Goal: Task Accomplishment & Management: Complete application form

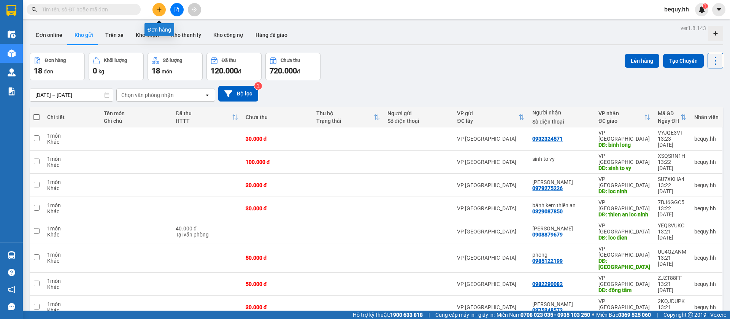
click at [157, 8] on icon "plus" at bounding box center [159, 9] width 5 height 5
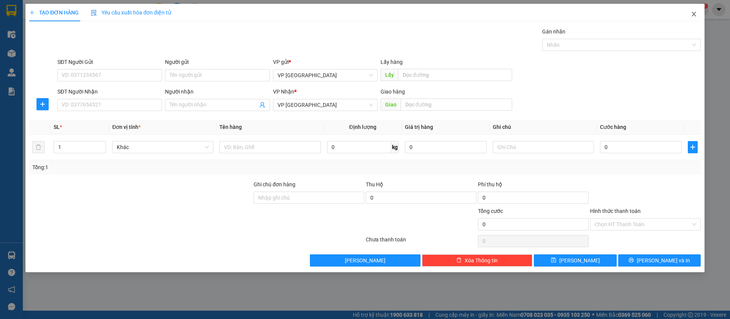
click at [695, 14] on icon "close" at bounding box center [694, 14] width 4 height 5
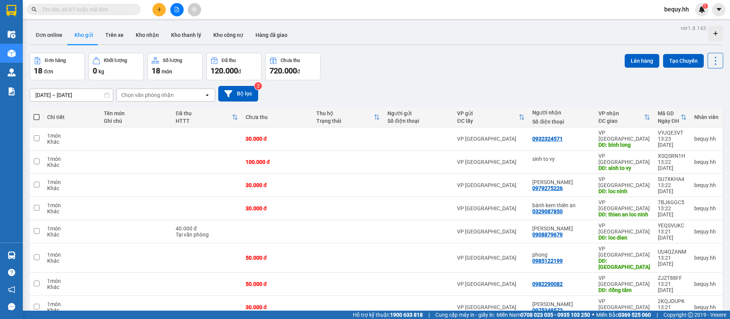
click at [37, 115] on span at bounding box center [36, 117] width 6 height 6
click at [37, 113] on input "checkbox" at bounding box center [37, 113] width 0 height 0
checkbox input "true"
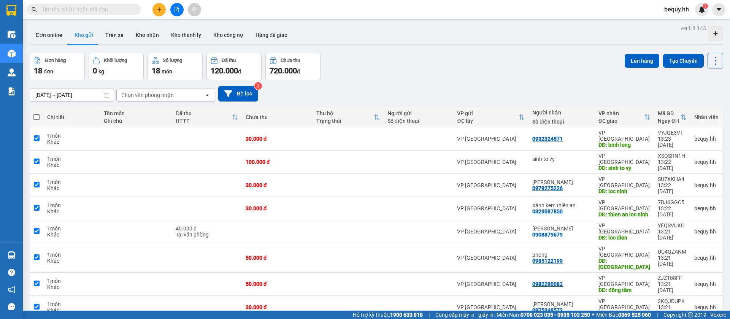
checkbox input "true"
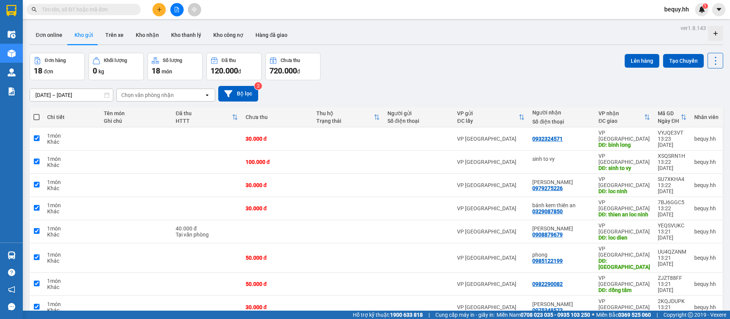
checkbox input "true"
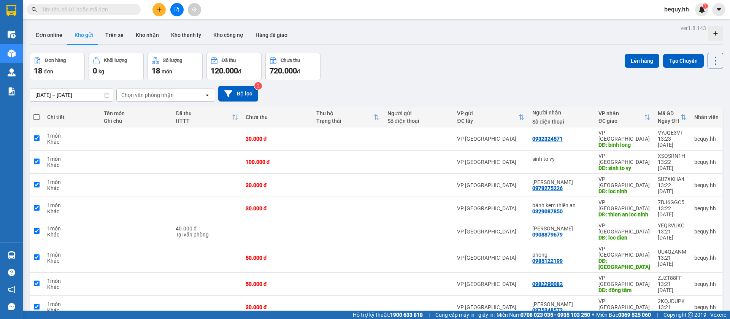
checkbox input "true"
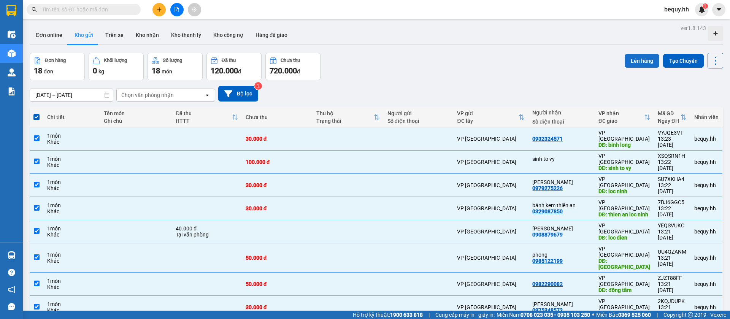
click at [635, 60] on button "Lên hàng" at bounding box center [642, 61] width 35 height 14
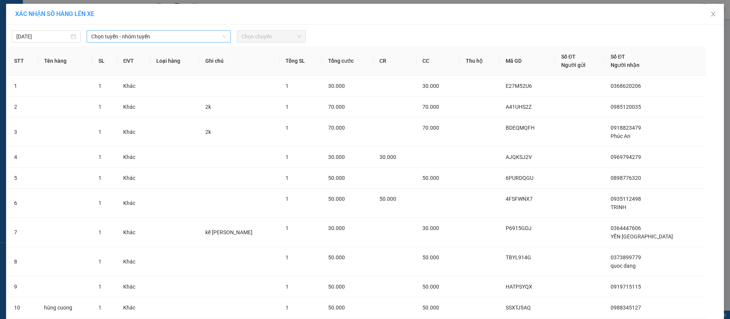
click at [166, 36] on span "Chọn tuyến - nhóm tuyến" at bounding box center [158, 36] width 135 height 11
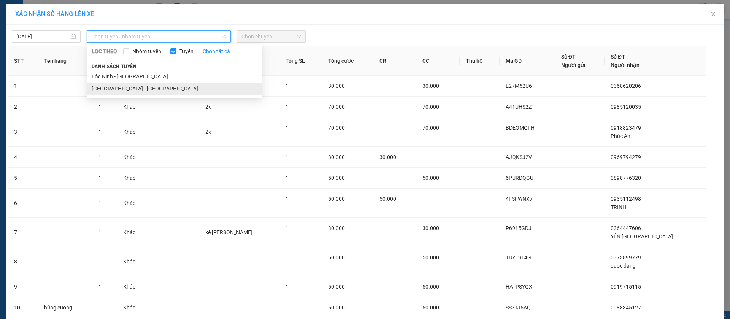
click at [145, 94] on li "[GEOGRAPHIC_DATA] - [GEOGRAPHIC_DATA]" at bounding box center [174, 89] width 175 height 12
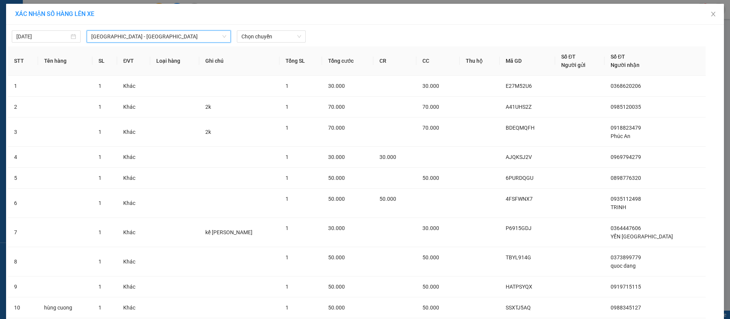
click at [265, 30] on div "[DATE] [GEOGRAPHIC_DATA] - [GEOGRAPHIC_DATA] [GEOGRAPHIC_DATA] - [GEOGRAPHIC_DA…" at bounding box center [365, 35] width 714 height 16
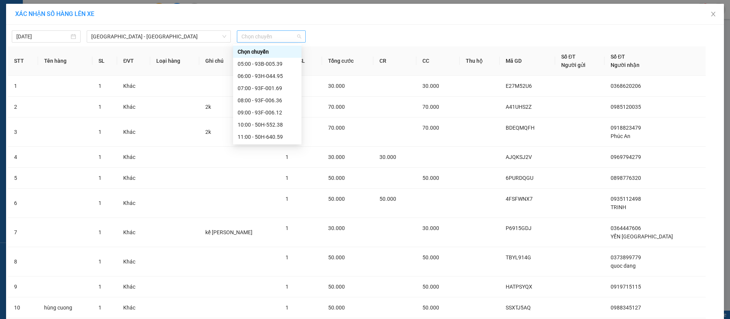
click at [266, 34] on span "Chọn chuyến" at bounding box center [272, 36] width 60 height 11
click at [261, 102] on div "13:00 - 93B-008.88" at bounding box center [267, 104] width 59 height 8
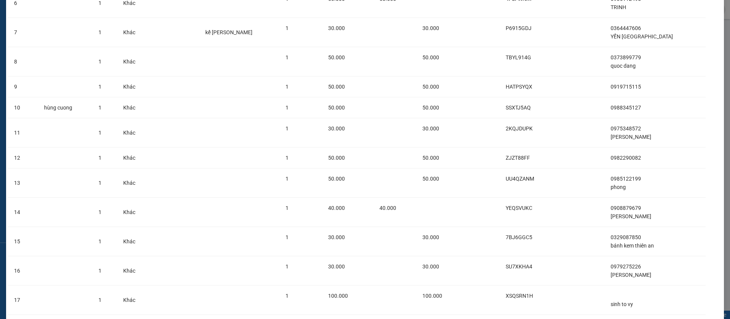
scroll to position [277, 0]
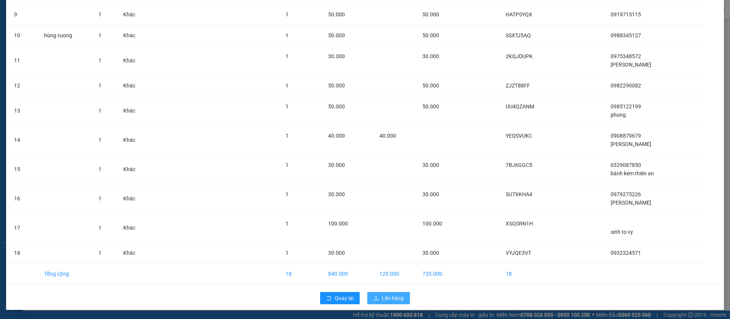
click at [398, 301] on span "Lên hàng" at bounding box center [393, 298] width 22 height 8
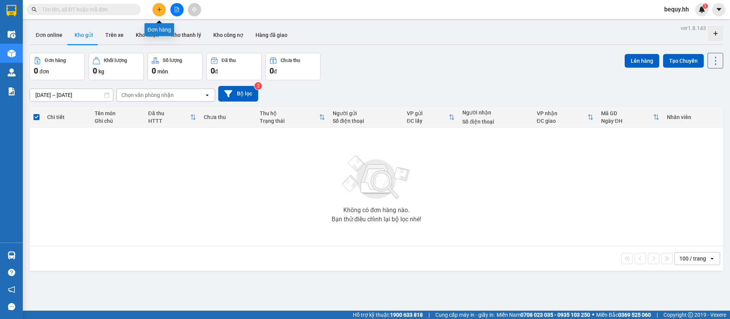
click at [158, 10] on icon "plus" at bounding box center [159, 9] width 5 height 5
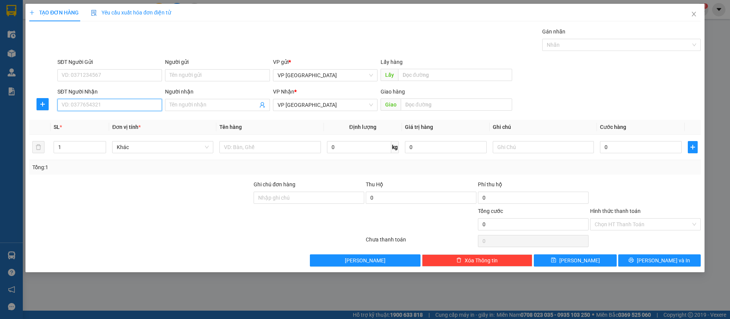
click at [130, 100] on input "SĐT Người Nhận" at bounding box center [109, 105] width 105 height 12
type input "0972565877"
click at [130, 121] on div "0972565877" at bounding box center [109, 120] width 95 height 8
type input "sang [PERSON_NAME]"
type input "50.000"
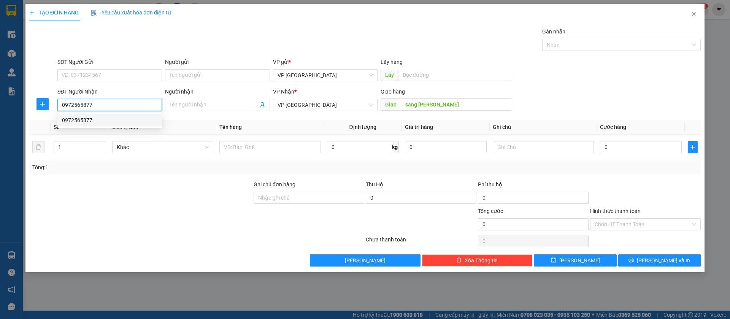
type input "50.000"
type input "0972565877"
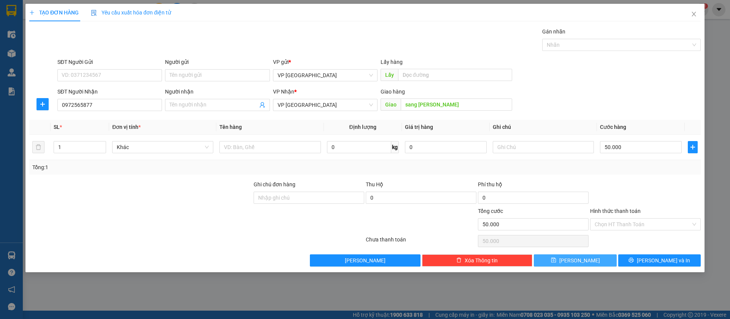
click at [583, 262] on span "[PERSON_NAME]" at bounding box center [580, 260] width 41 height 8
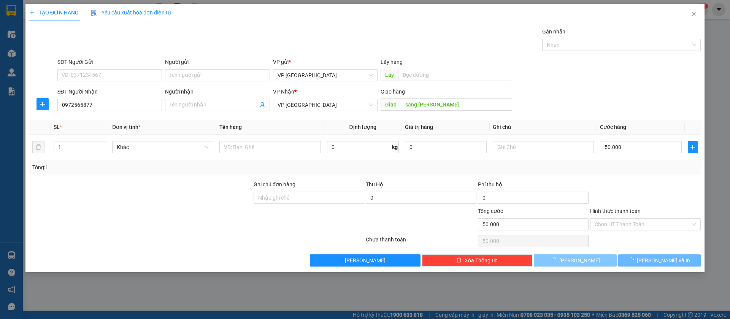
type input "0"
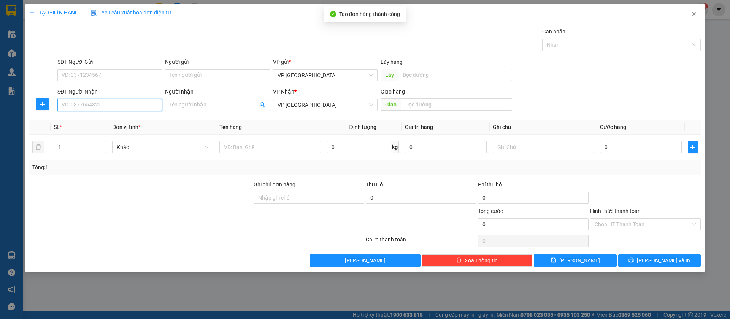
click at [149, 108] on input "SĐT Người Nhận" at bounding box center [109, 105] width 105 height 12
click at [140, 118] on div "0902311918" at bounding box center [109, 120] width 95 height 8
type input "0902311918"
type input "xuyen ben cat"
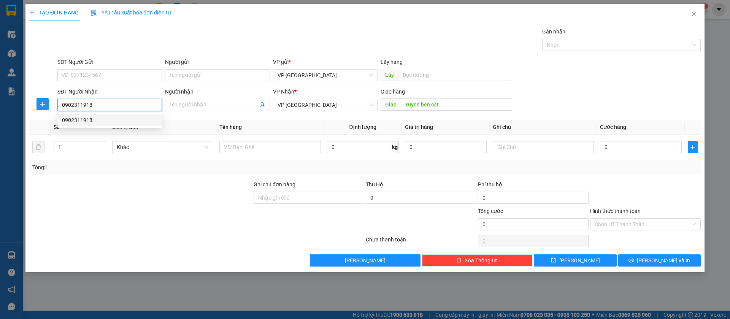
type input "50.000"
type input "0902311918"
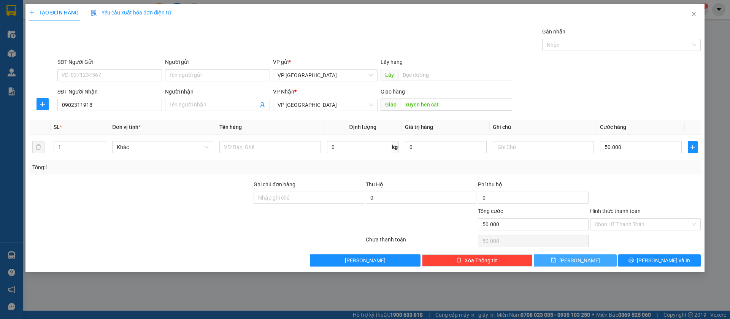
click at [603, 258] on button "[PERSON_NAME]" at bounding box center [575, 260] width 83 height 12
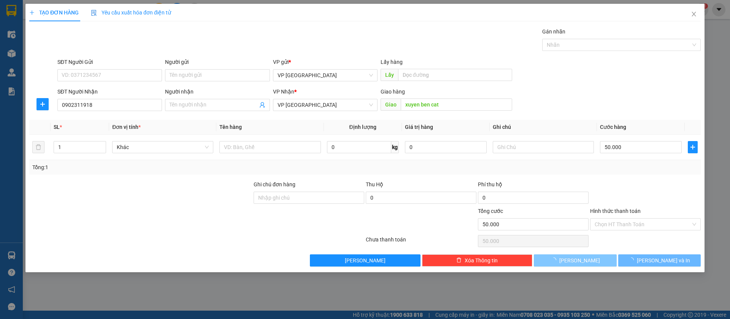
type input "0"
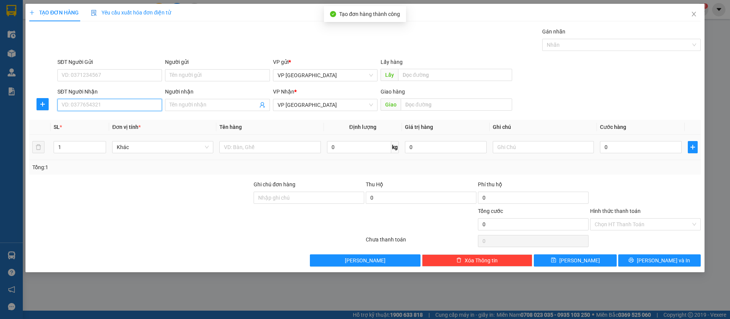
click at [91, 99] on input "SĐT Người Nhận" at bounding box center [109, 105] width 105 height 12
click at [86, 101] on input "SĐT Người Nhận" at bounding box center [109, 105] width 105 height 12
type input "0909045669"
click at [94, 117] on div "0909045669" at bounding box center [109, 120] width 95 height 8
type input "n3 cong an ben cat"
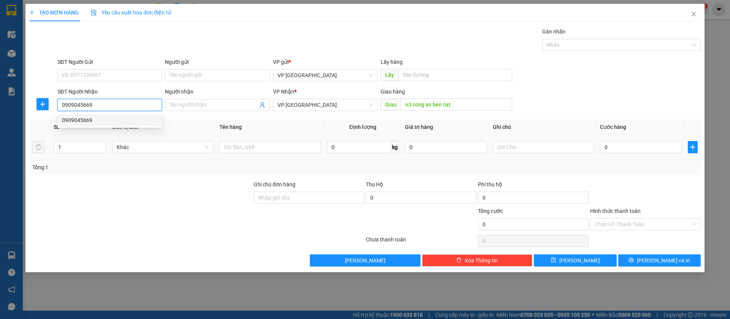
type input "50.000"
type input "0909045669"
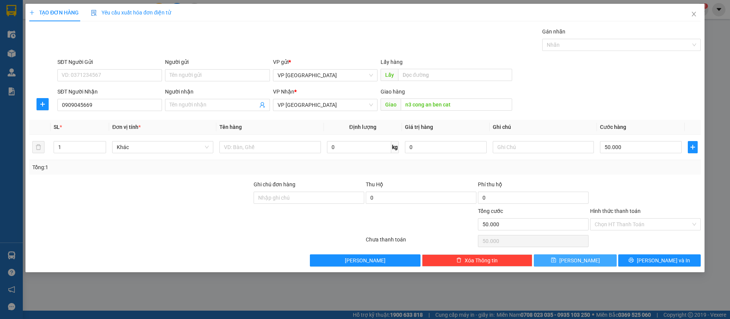
click at [591, 261] on button "[PERSON_NAME]" at bounding box center [575, 260] width 83 height 12
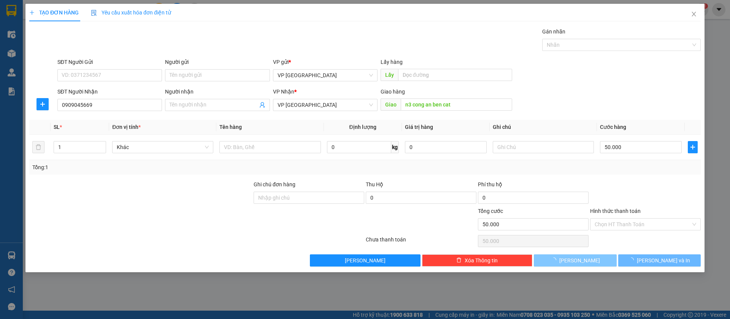
type input "0"
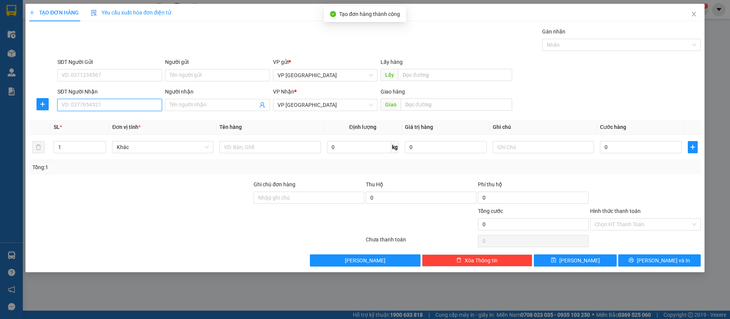
click at [121, 102] on input "SĐT Người Nhận" at bounding box center [109, 105] width 105 height 12
type input "0789305678"
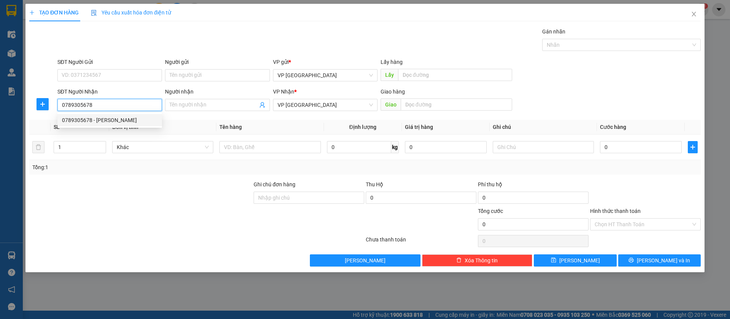
click at [130, 115] on div "0789305678 - [PERSON_NAME]" at bounding box center [109, 120] width 105 height 12
type input "[PERSON_NAME]"
type input "Bến Cát("
type input "50.000"
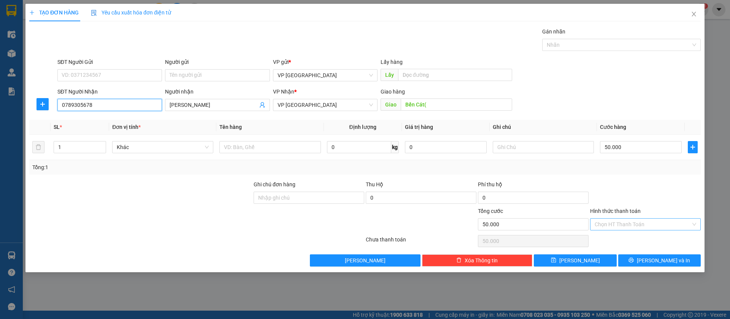
type input "0789305678"
click at [674, 222] on input "Hình thức thanh toán" at bounding box center [643, 224] width 96 height 11
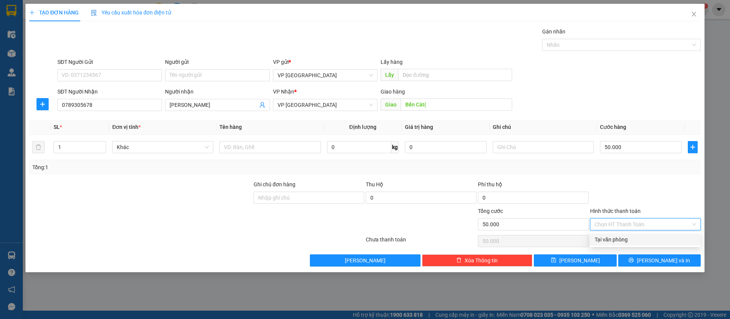
click at [644, 239] on div "Tại văn phòng" at bounding box center [646, 239] width 102 height 8
type input "0"
click at [578, 260] on span "[PERSON_NAME]" at bounding box center [580, 260] width 41 height 8
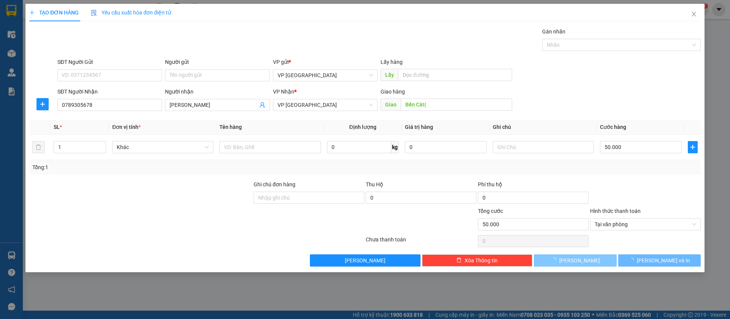
type input "0"
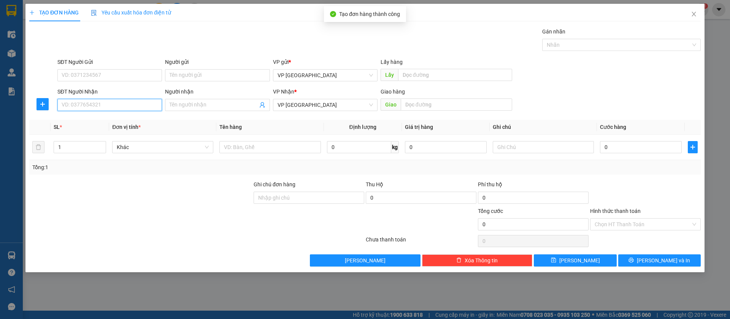
click at [146, 103] on input "SĐT Người Nhận" at bounding box center [109, 105] width 105 height 12
type input "0865422867"
click at [149, 122] on div "0865422867" at bounding box center [109, 120] width 95 height 8
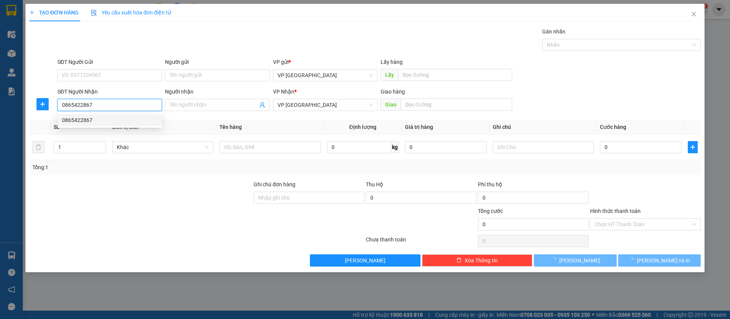
type input "cho loc dien"
type input "100.000"
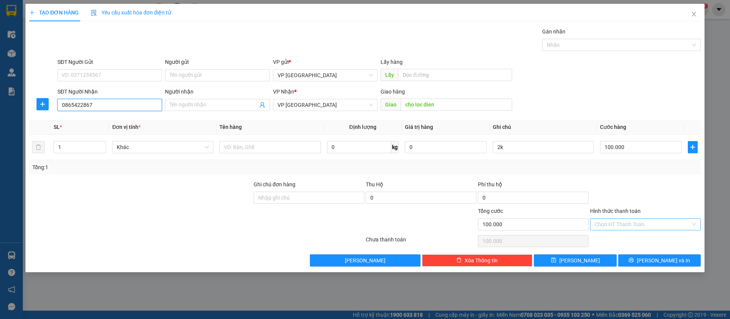
type input "0865422867"
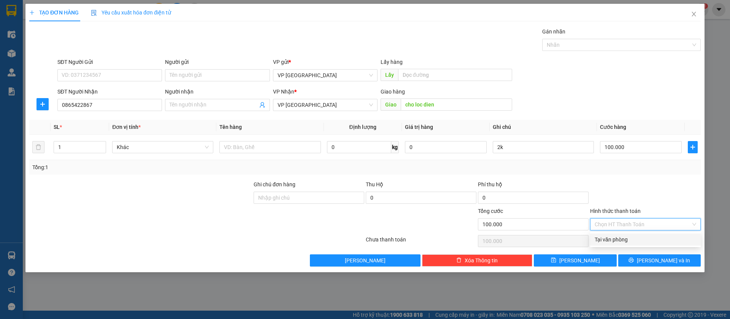
click at [659, 227] on input "Hình thức thanh toán" at bounding box center [643, 224] width 96 height 11
drag, startPoint x: 643, startPoint y: 242, endPoint x: 637, endPoint y: 245, distance: 6.5
click at [642, 242] on div "Tại văn phòng" at bounding box center [646, 239] width 102 height 8
type input "0"
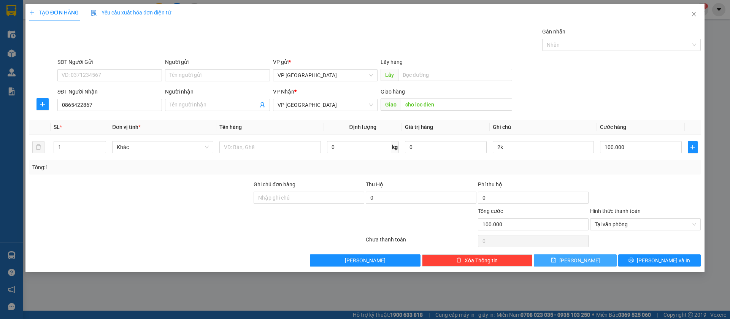
drag, startPoint x: 601, startPoint y: 264, endPoint x: 523, endPoint y: 250, distance: 79.3
click at [600, 264] on button "[PERSON_NAME]" at bounding box center [575, 260] width 83 height 12
type input "0"
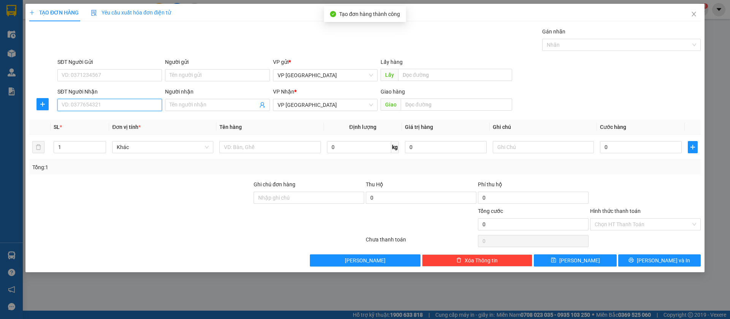
click at [103, 103] on input "SĐT Người Nhận" at bounding box center [109, 105] width 105 height 12
click at [101, 117] on div "0982290082" at bounding box center [109, 120] width 95 height 8
type input "0982290082"
type input "đồng tâm"
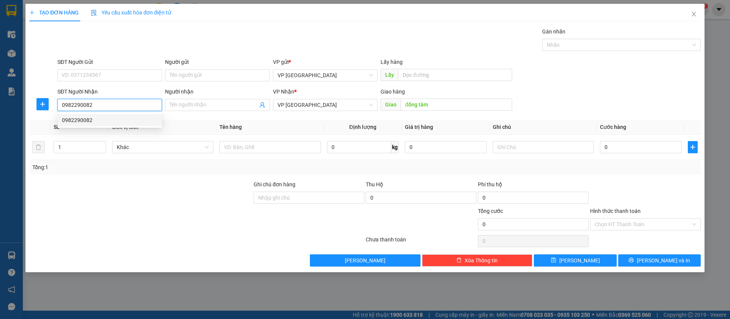
type input "50.000"
type input "0982290082"
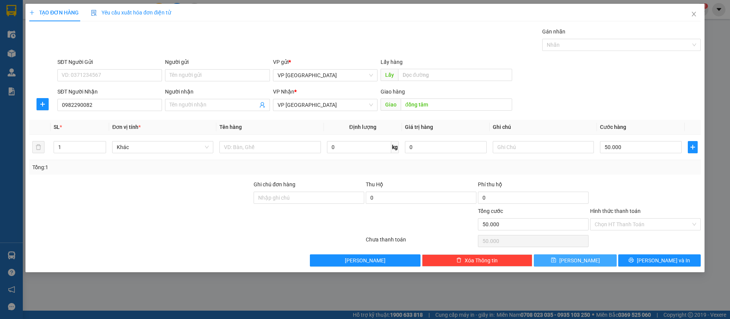
click at [594, 259] on button "[PERSON_NAME]" at bounding box center [575, 260] width 83 height 12
type input "0"
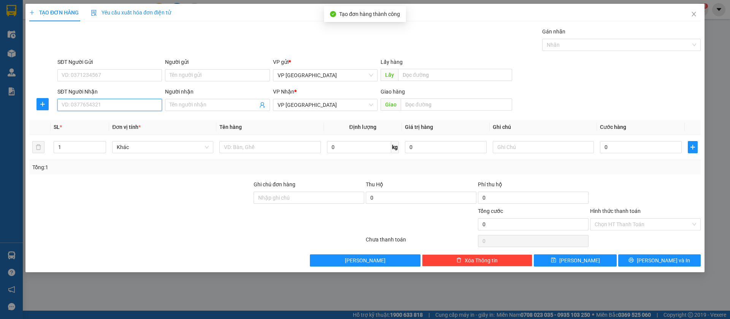
click at [111, 104] on input "SĐT Người Nhận" at bounding box center [109, 105] width 105 height 12
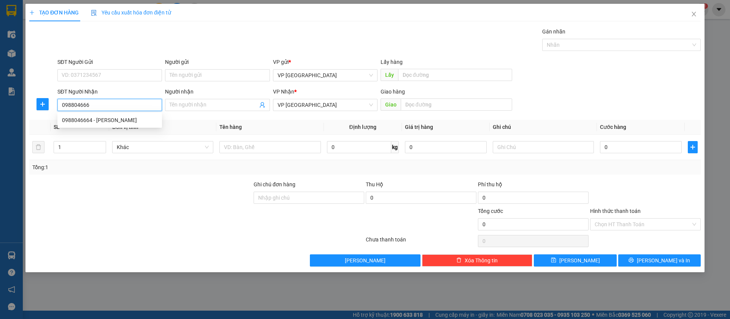
type input "0988046664"
click at [119, 115] on div "0988046664 - [PERSON_NAME]" at bounding box center [109, 120] width 105 height 12
type input "[PERSON_NAME]"
type input "kế nhà hàng huy hieu"
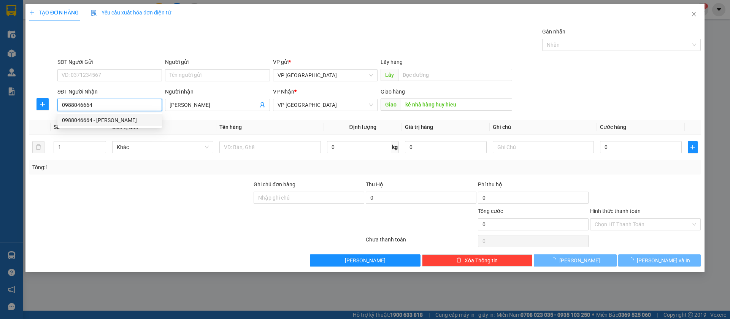
type input "30.000"
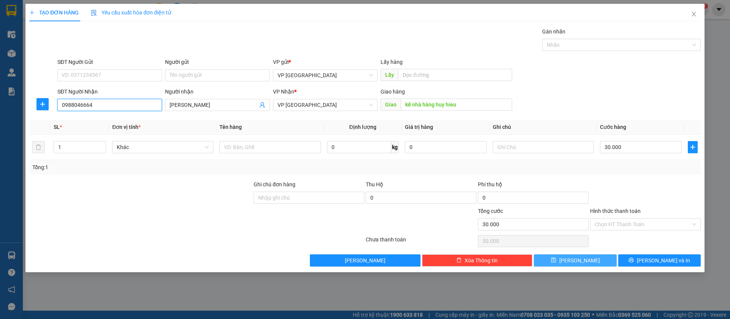
type input "0988046664"
click at [588, 258] on button "[PERSON_NAME]" at bounding box center [575, 260] width 83 height 12
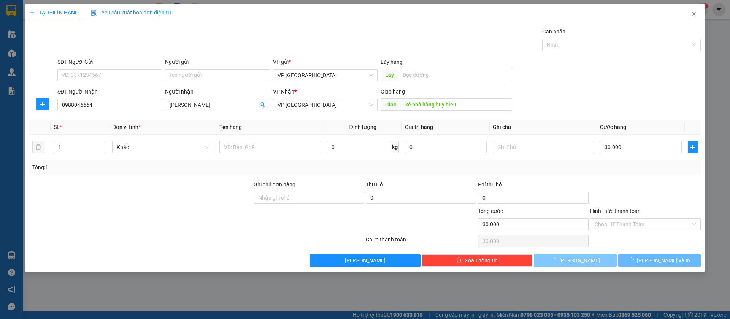
type input "0"
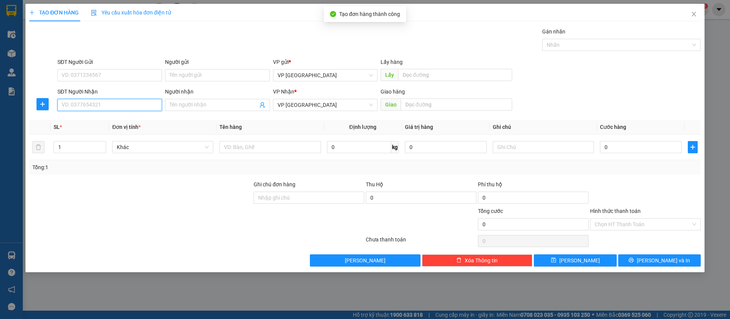
click at [124, 103] on input "SĐT Người Nhận" at bounding box center [109, 105] width 105 height 12
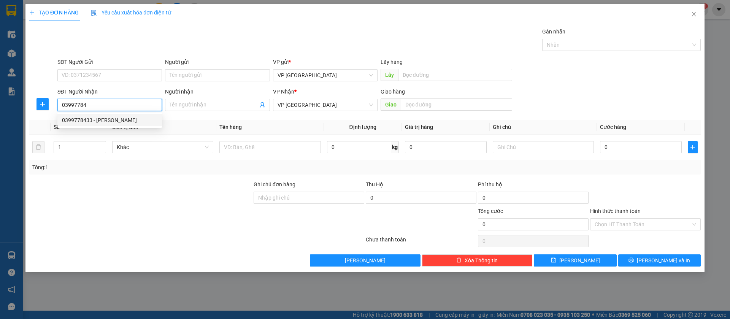
click at [126, 120] on div "0399778433 - [PERSON_NAME]" at bounding box center [109, 120] width 95 height 8
type input "0399778433"
type input "[PERSON_NAME]"
type input "duc tien tan khai"
type input "30.000"
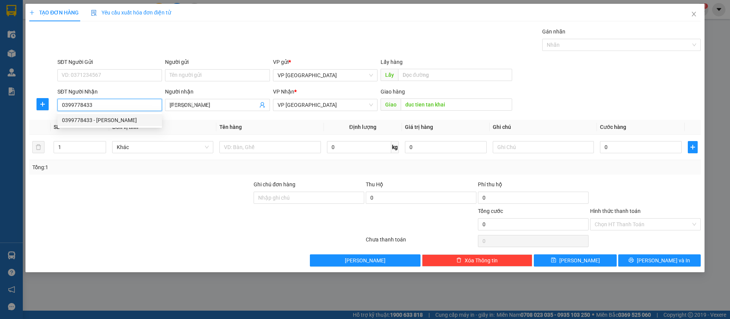
type input "30.000"
type input "0399778433"
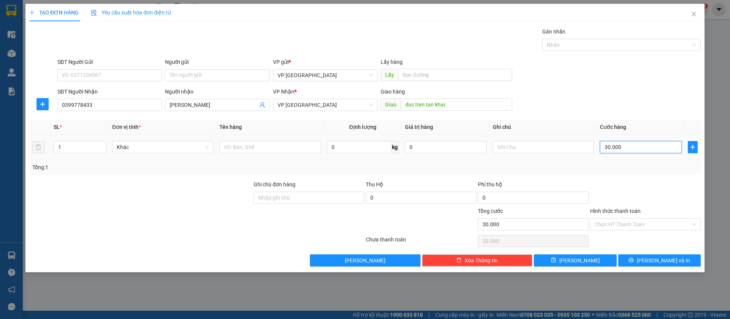
click at [609, 145] on input "30.000" at bounding box center [641, 147] width 82 height 12
type input "5"
type input "50"
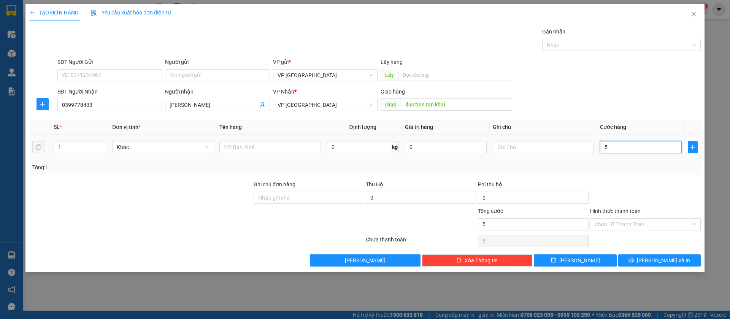
type input "50"
type input "500"
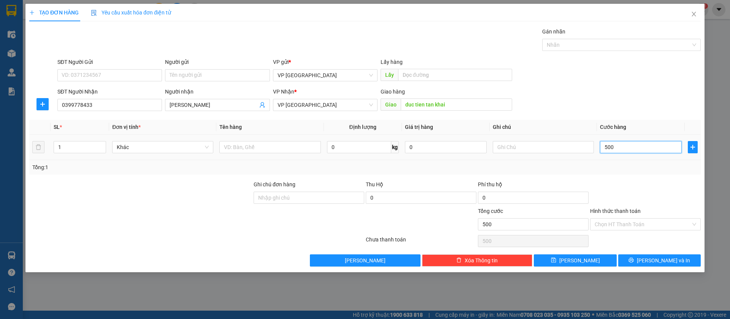
type input "5.000"
type input "50.000"
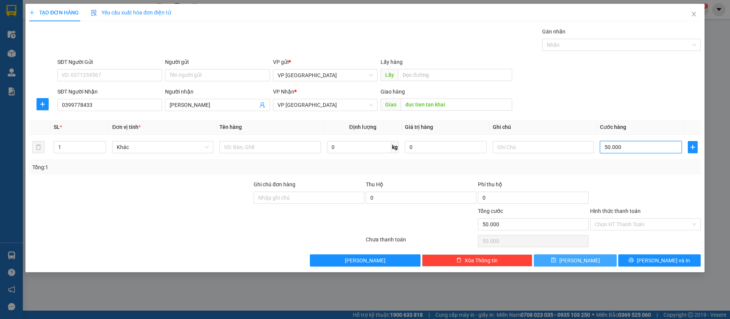
type input "50.000"
drag, startPoint x: 593, startPoint y: 261, endPoint x: 434, endPoint y: 238, distance: 161.1
click at [593, 261] on button "[PERSON_NAME]" at bounding box center [575, 260] width 83 height 12
type input "0"
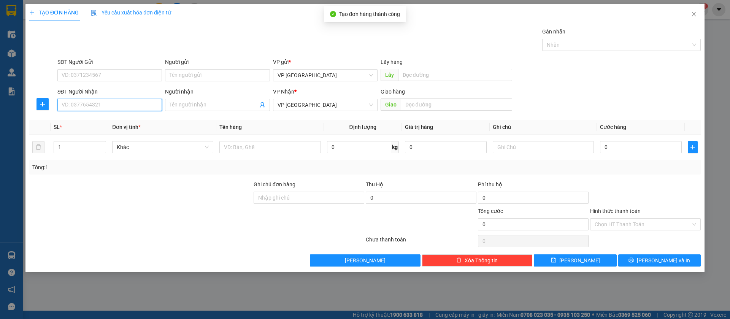
click at [140, 107] on input "SĐT Người Nhận" at bounding box center [109, 105] width 105 height 12
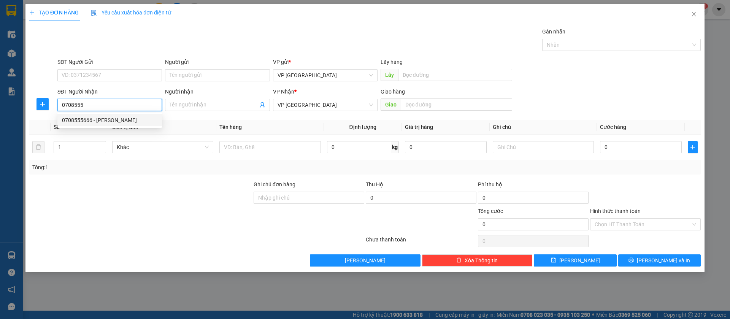
click at [140, 119] on div "0708555666 - [PERSON_NAME]" at bounding box center [109, 120] width 95 height 8
type input "0708555666"
type input "[PERSON_NAME]"
type input "[PERSON_NAME] binh long"
type input "100.000"
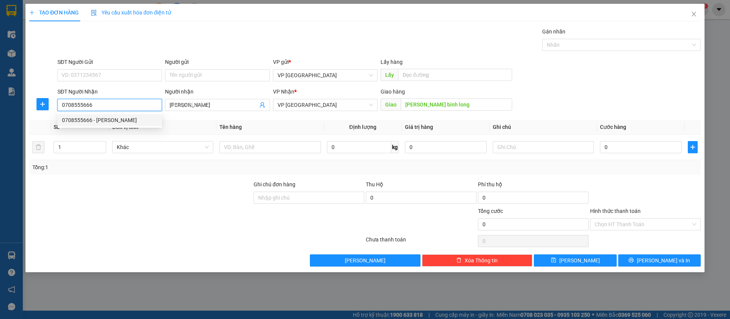
type input "100.000"
type input "0708555666"
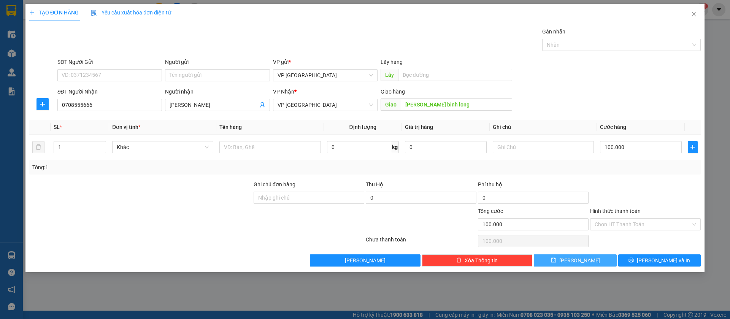
click at [580, 258] on span "[PERSON_NAME]" at bounding box center [580, 260] width 41 height 8
type input "0"
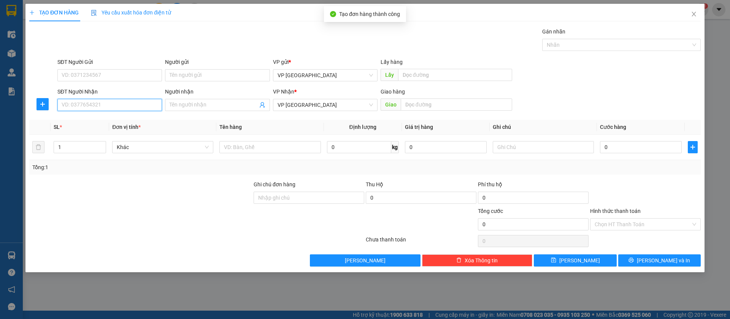
click at [118, 107] on input "SĐT Người Nhận" at bounding box center [109, 105] width 105 height 12
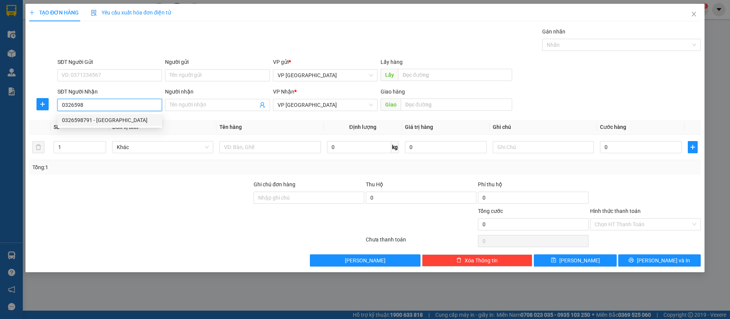
click at [127, 120] on div "0326598791 - [GEOGRAPHIC_DATA]" at bounding box center [109, 120] width 95 height 8
type input "0326598791"
type input "[GEOGRAPHIC_DATA]"
type input "[PERSON_NAME]"
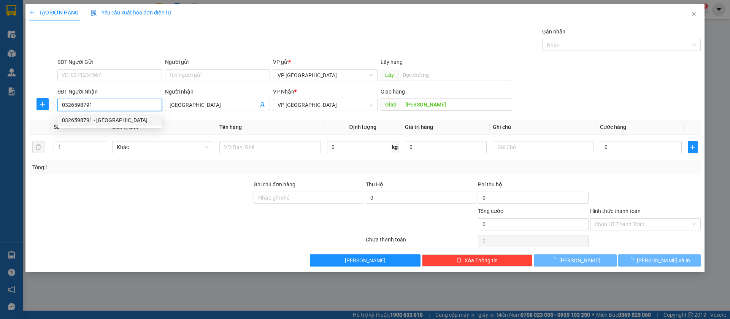
type input "50.000"
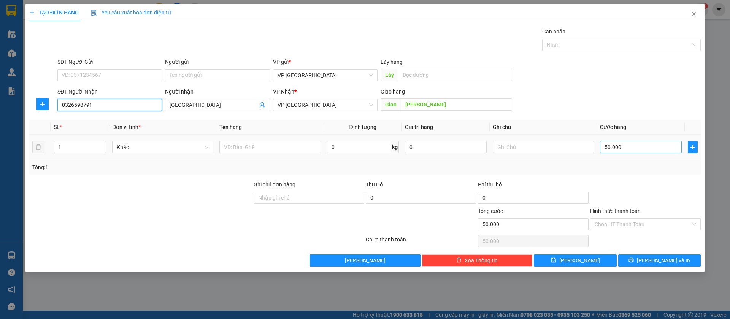
type input "0326598791"
click at [655, 146] on input "50.000" at bounding box center [641, 147] width 82 height 12
type input "1"
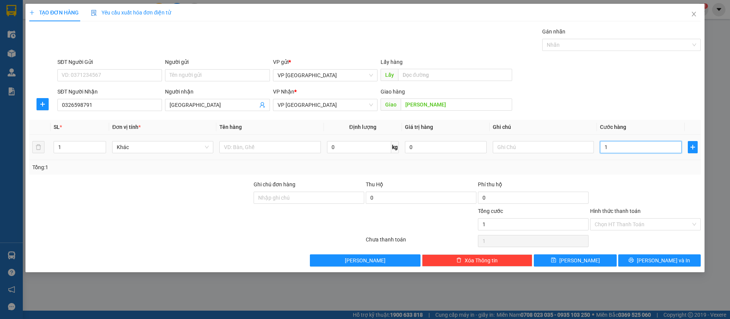
type input "10"
type input "100"
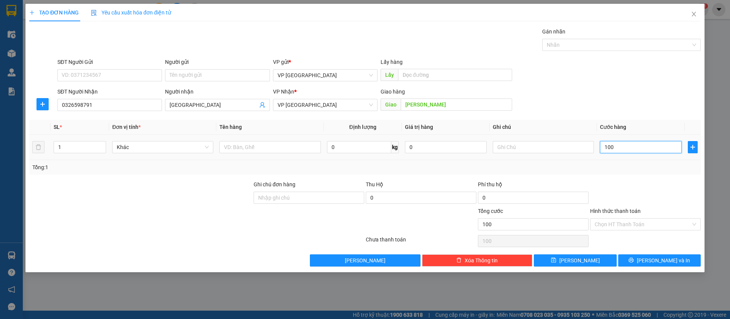
type input "1.000"
type input "10.000"
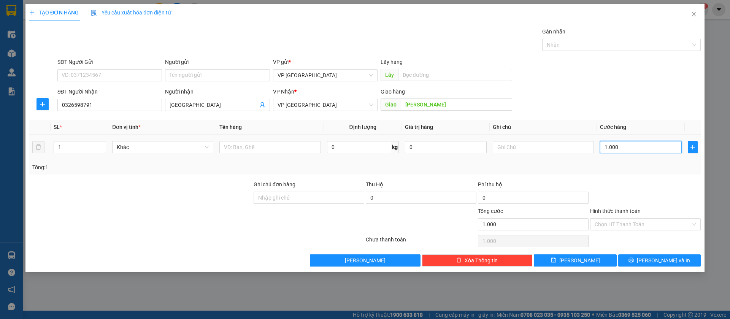
type input "10.000"
type input "100.000"
click at [569, 150] on input "text" at bounding box center [543, 147] width 101 height 12
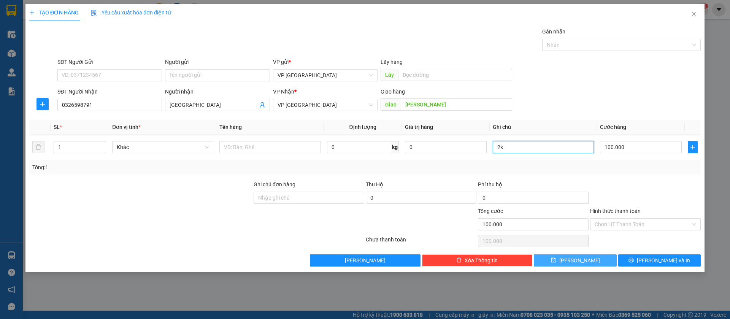
type input "2k"
click at [598, 260] on button "[PERSON_NAME]" at bounding box center [575, 260] width 83 height 12
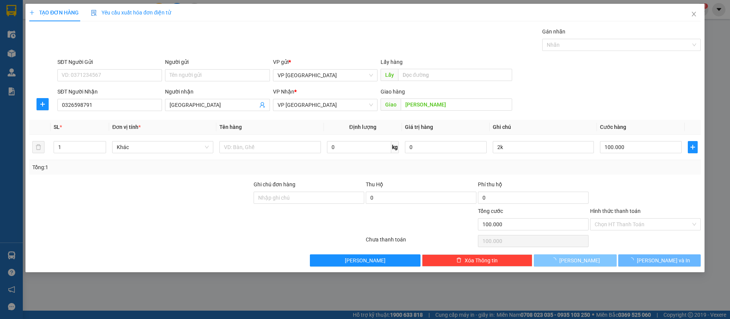
type input "0"
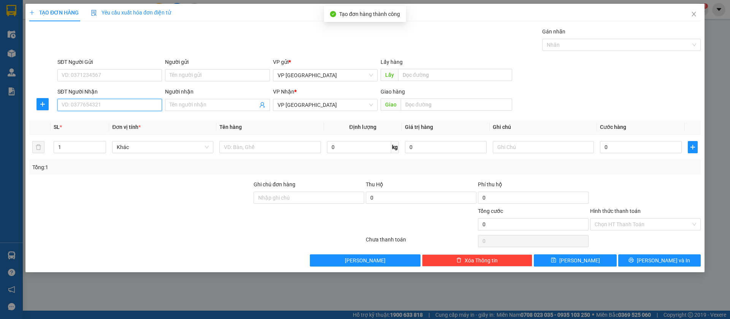
click at [151, 104] on input "SĐT Người Nhận" at bounding box center [109, 105] width 105 height 12
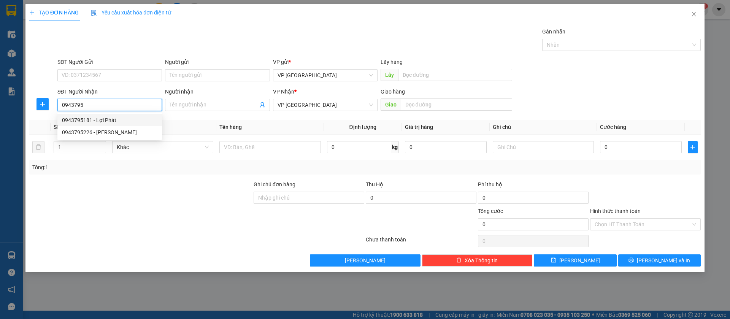
click at [126, 119] on div "0943795181 - Lợi Phát" at bounding box center [109, 120] width 95 height 8
type input "0943795181"
type input "Lợi Phát"
type input "lợi phat loc ninh"
type input "40.000"
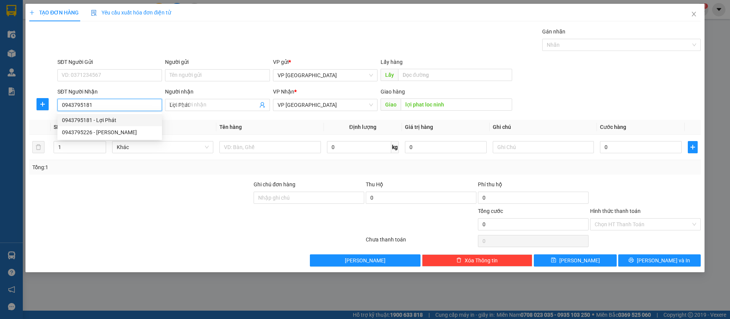
type input "40.000"
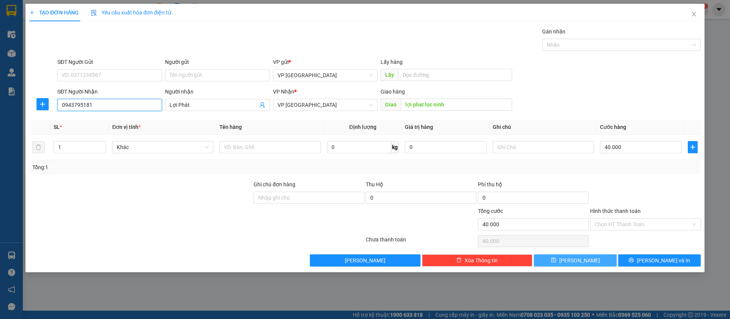
type input "0943795181"
click at [592, 258] on button "[PERSON_NAME]" at bounding box center [575, 260] width 83 height 12
type input "0"
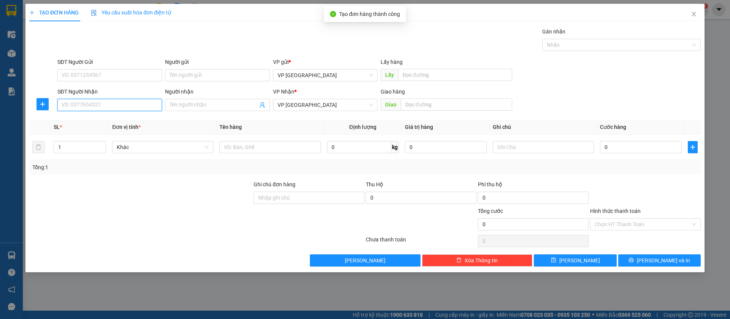
click at [123, 103] on input "SĐT Người Nhận" at bounding box center [109, 105] width 105 height 12
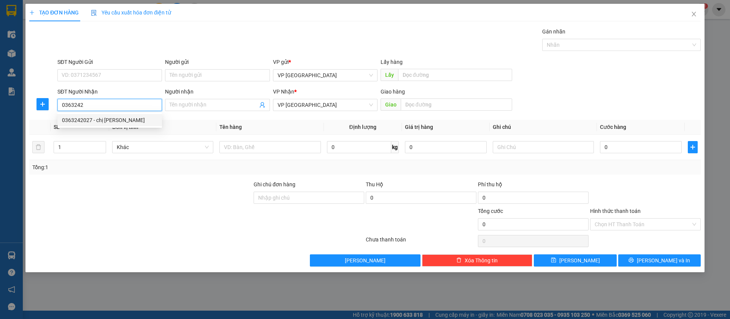
click at [135, 121] on div "0363242027 - chị [PERSON_NAME]" at bounding box center [109, 120] width 95 height 8
type input "0363242027"
type input "chị [PERSON_NAME]"
type input "NGA BU LỘC NINH"
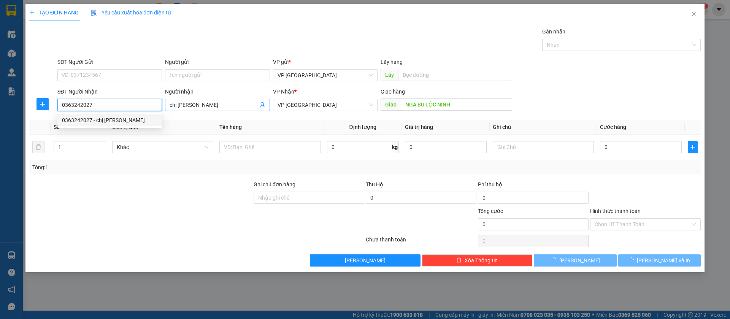
type input "160.000"
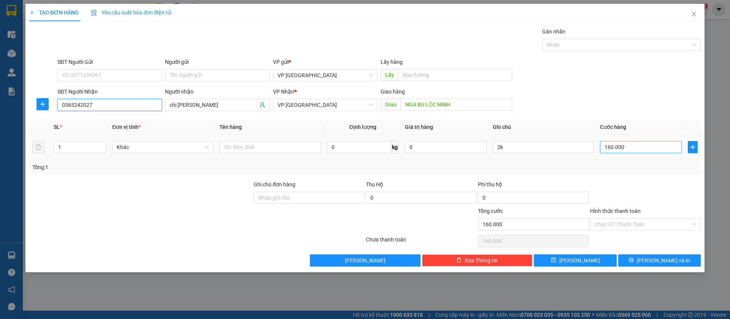
type input "0363242027"
click at [655, 148] on input "160.000" at bounding box center [641, 147] width 82 height 12
type input "1"
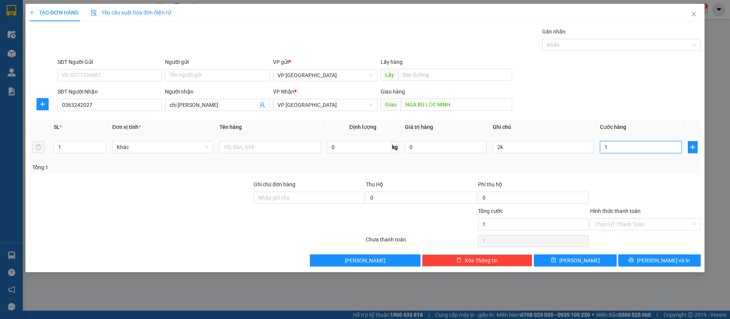
type input "10"
type input "100"
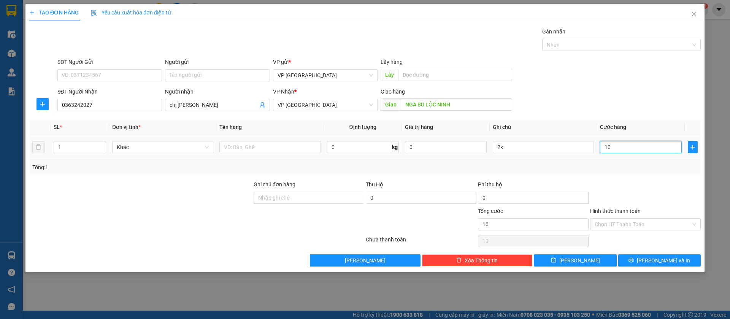
type input "100"
type input "1.000"
type input "10.000"
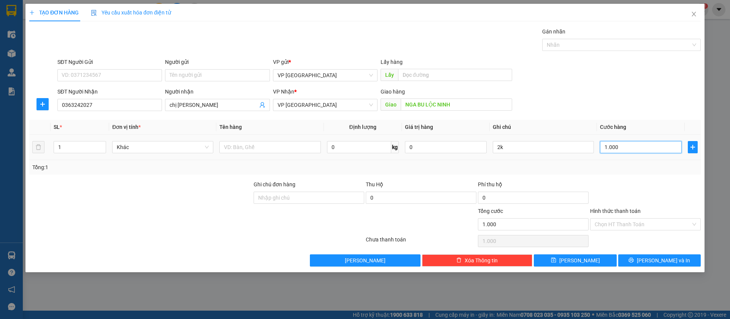
type input "10.000"
type input "100.000"
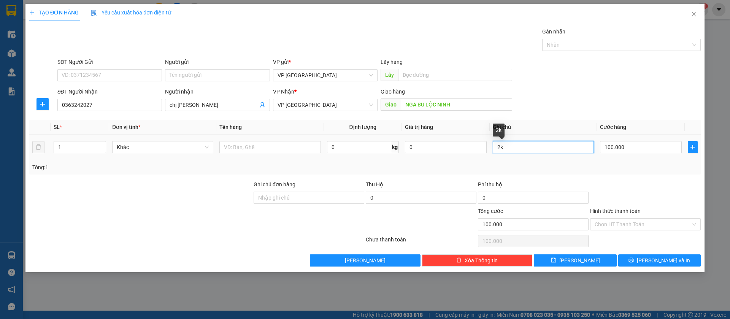
click at [552, 145] on input "2k" at bounding box center [543, 147] width 101 height 12
type input "2"
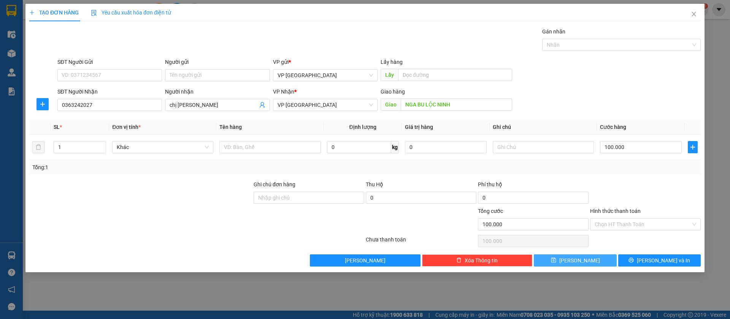
click at [606, 260] on button "[PERSON_NAME]" at bounding box center [575, 260] width 83 height 12
type input "0"
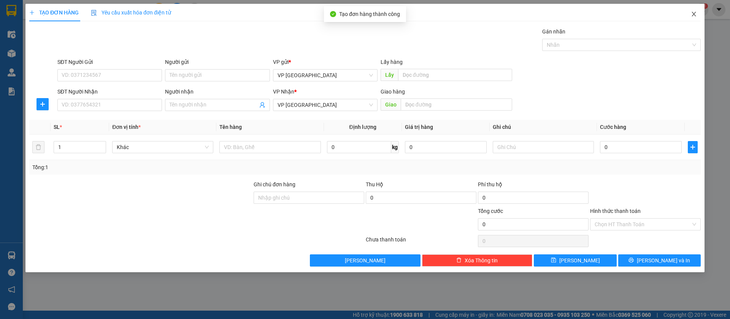
click at [693, 12] on icon "close" at bounding box center [694, 14] width 6 height 6
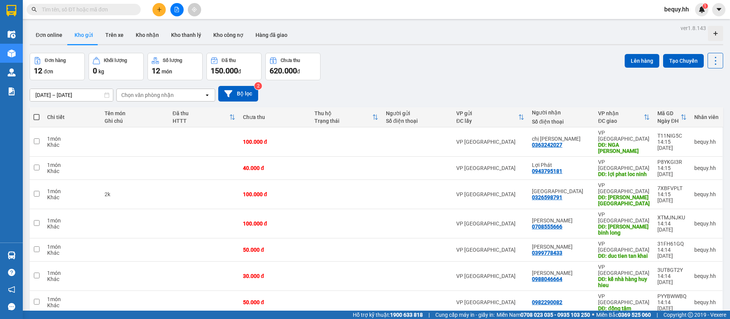
click at [34, 117] on span at bounding box center [36, 117] width 6 height 6
click at [37, 113] on input "checkbox" at bounding box center [37, 113] width 0 height 0
checkbox input "true"
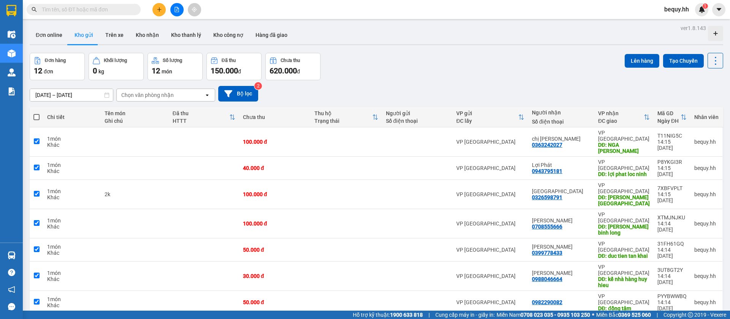
checkbox input "true"
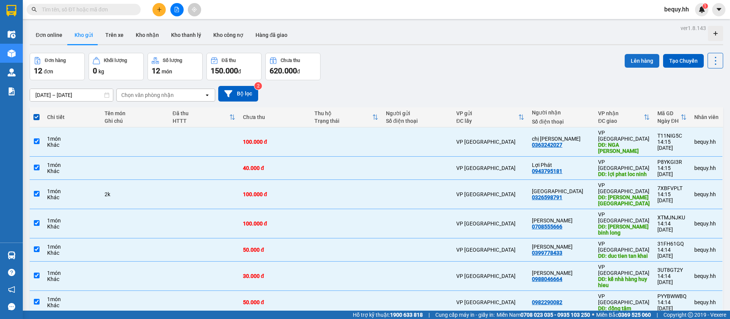
click at [625, 56] on button "Lên hàng" at bounding box center [642, 61] width 35 height 14
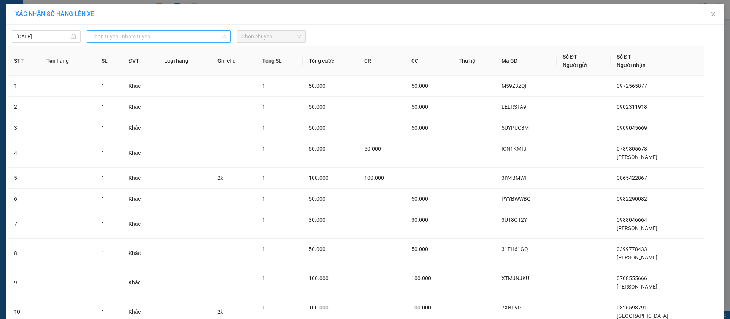
click at [155, 31] on span "Chọn tuyến - nhóm tuyến" at bounding box center [158, 36] width 135 height 11
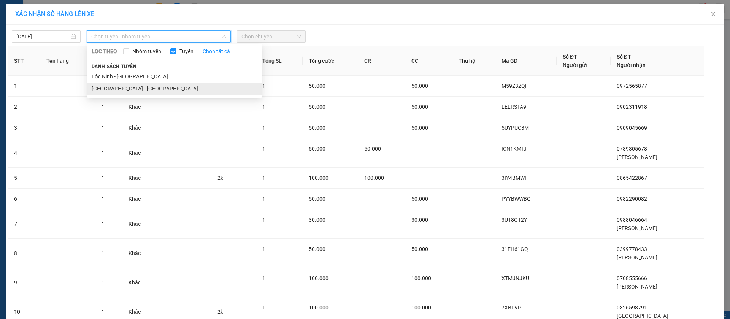
click at [165, 92] on li "[GEOGRAPHIC_DATA] - [GEOGRAPHIC_DATA]" at bounding box center [174, 89] width 175 height 12
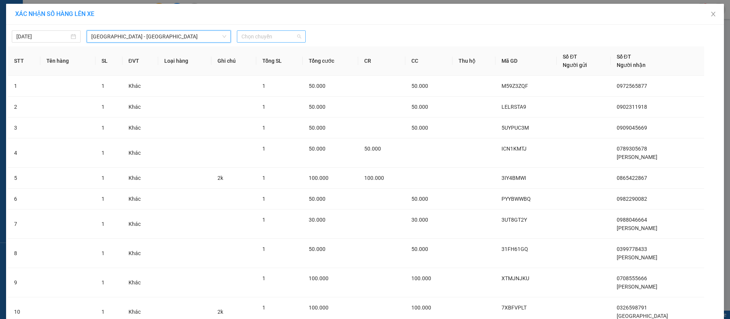
click at [242, 36] on span "Chọn chuyến" at bounding box center [272, 36] width 60 height 11
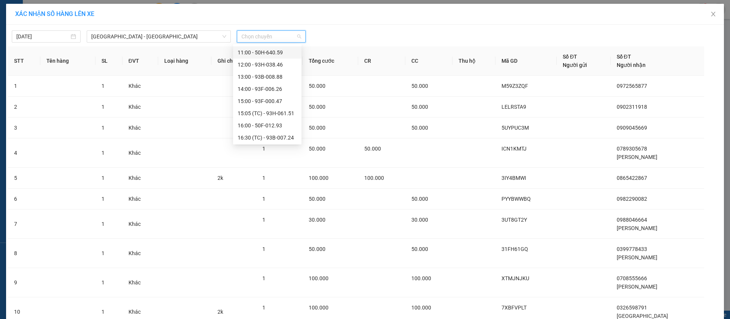
scroll to position [114, 0]
click at [274, 57] on div "14:00 - 93F-006.26" at bounding box center [267, 59] width 59 height 8
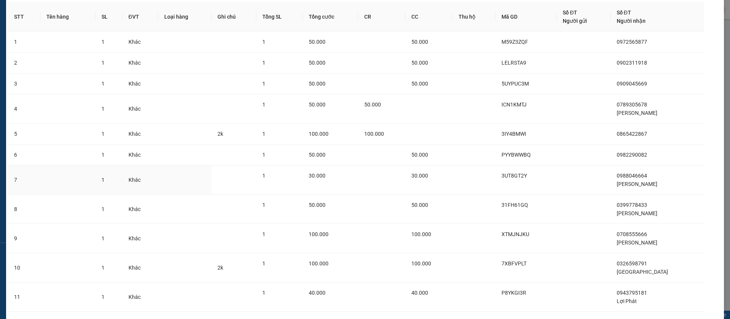
scroll to position [126, 0]
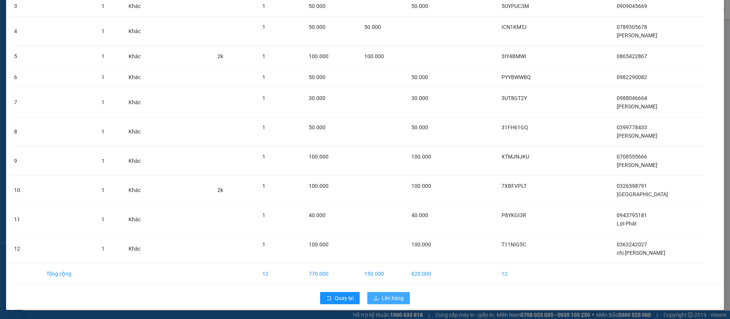
click at [400, 294] on button "Lên hàng" at bounding box center [388, 298] width 43 height 12
